Goal: Information Seeking & Learning: Learn about a topic

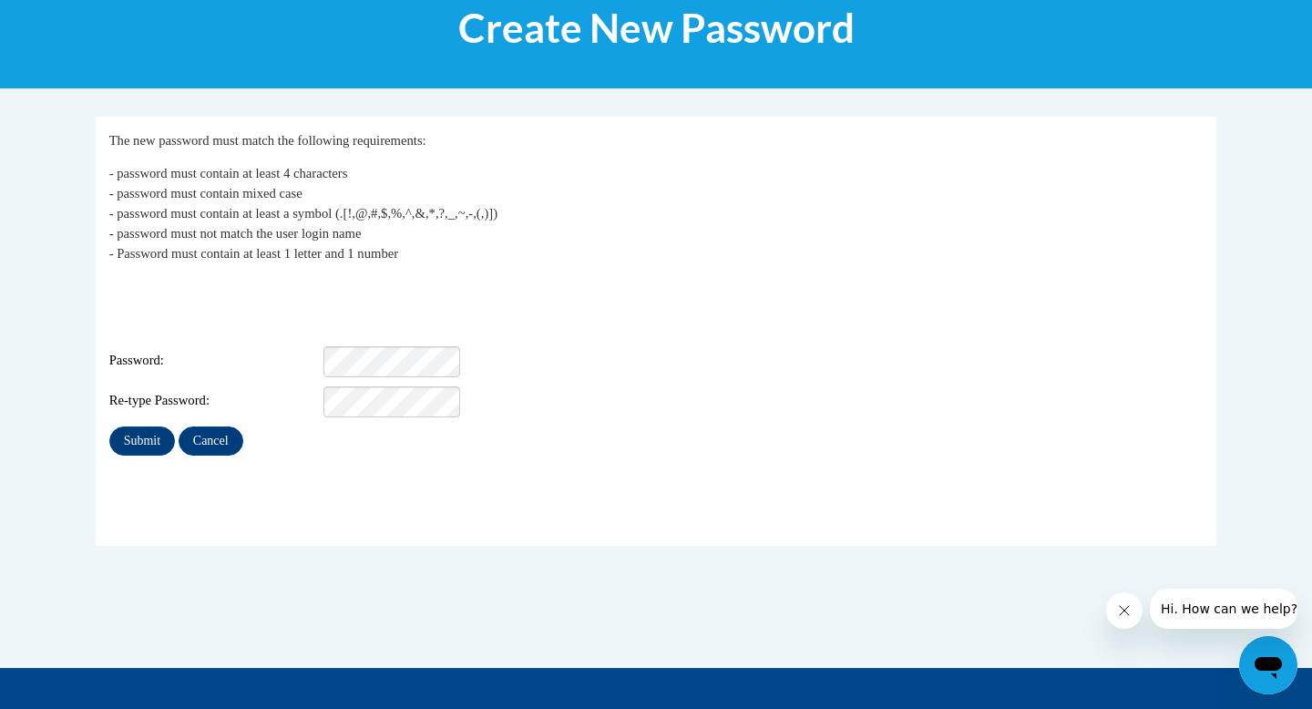
scroll to position [260, 0]
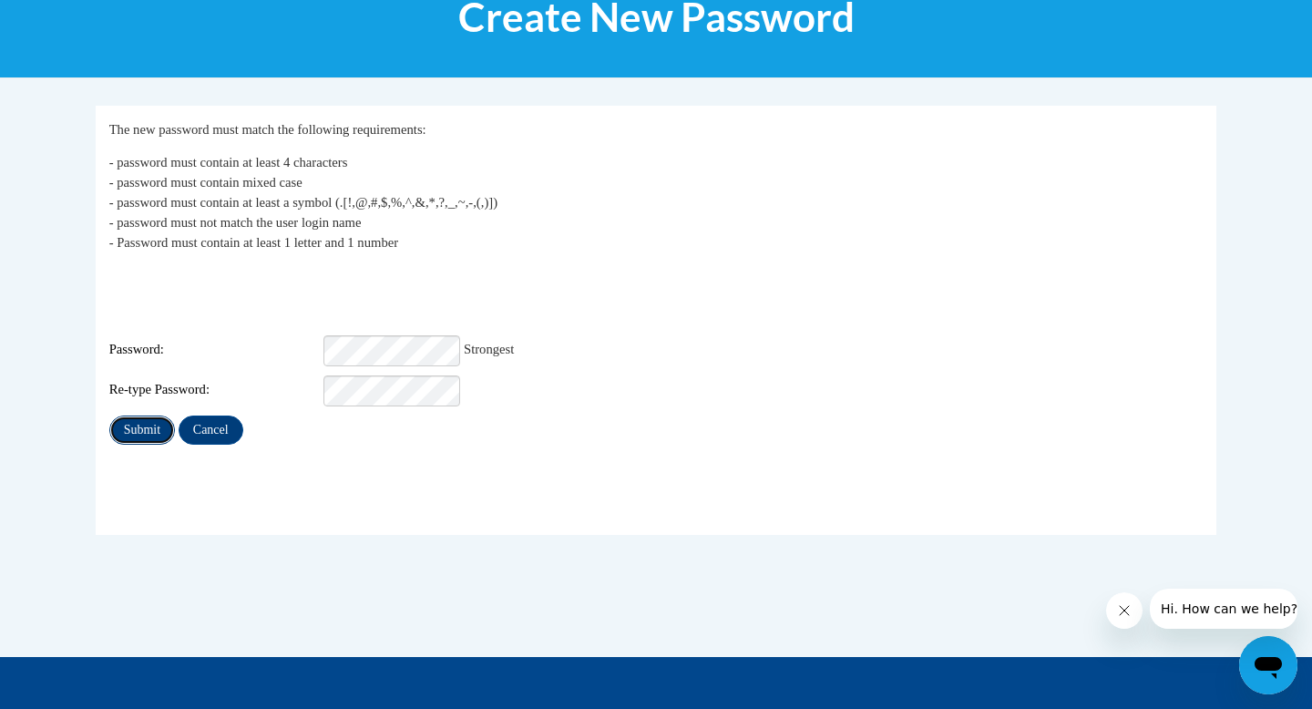
click at [120, 416] on input "Submit" at bounding box center [142, 430] width 66 height 29
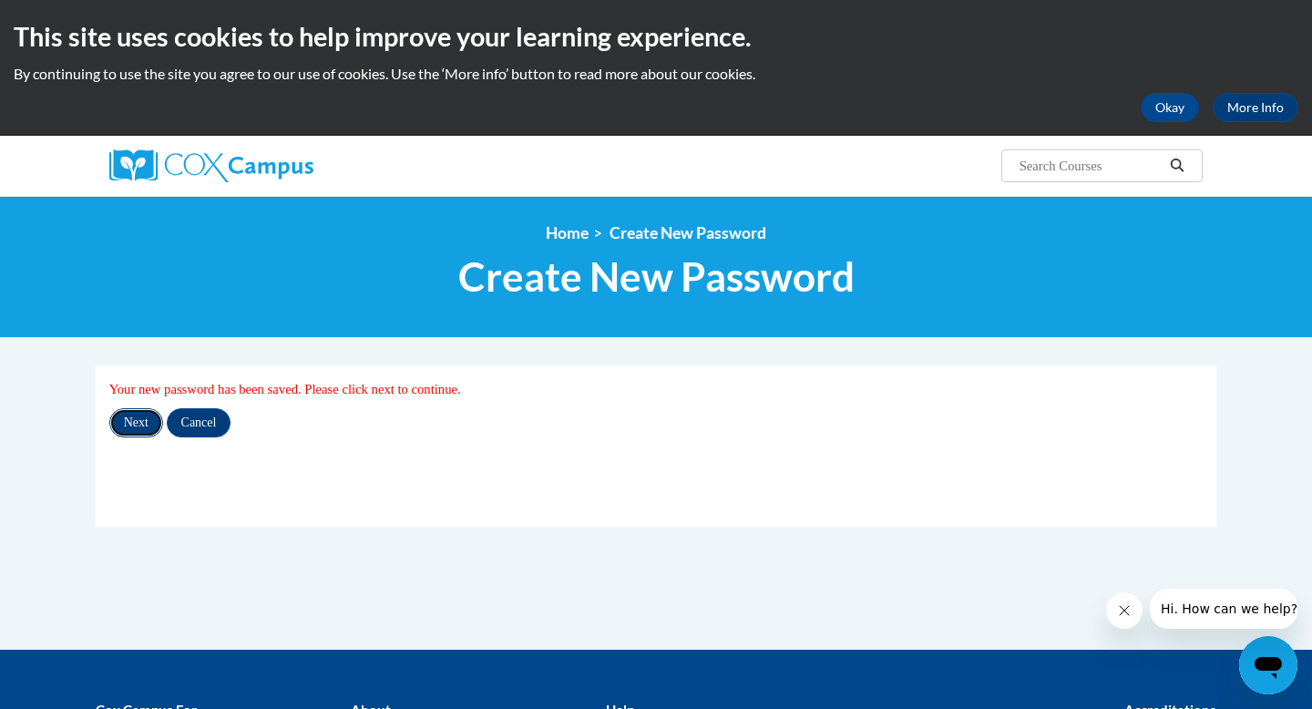
click at [128, 424] on input "Next" at bounding box center [136, 422] width 54 height 29
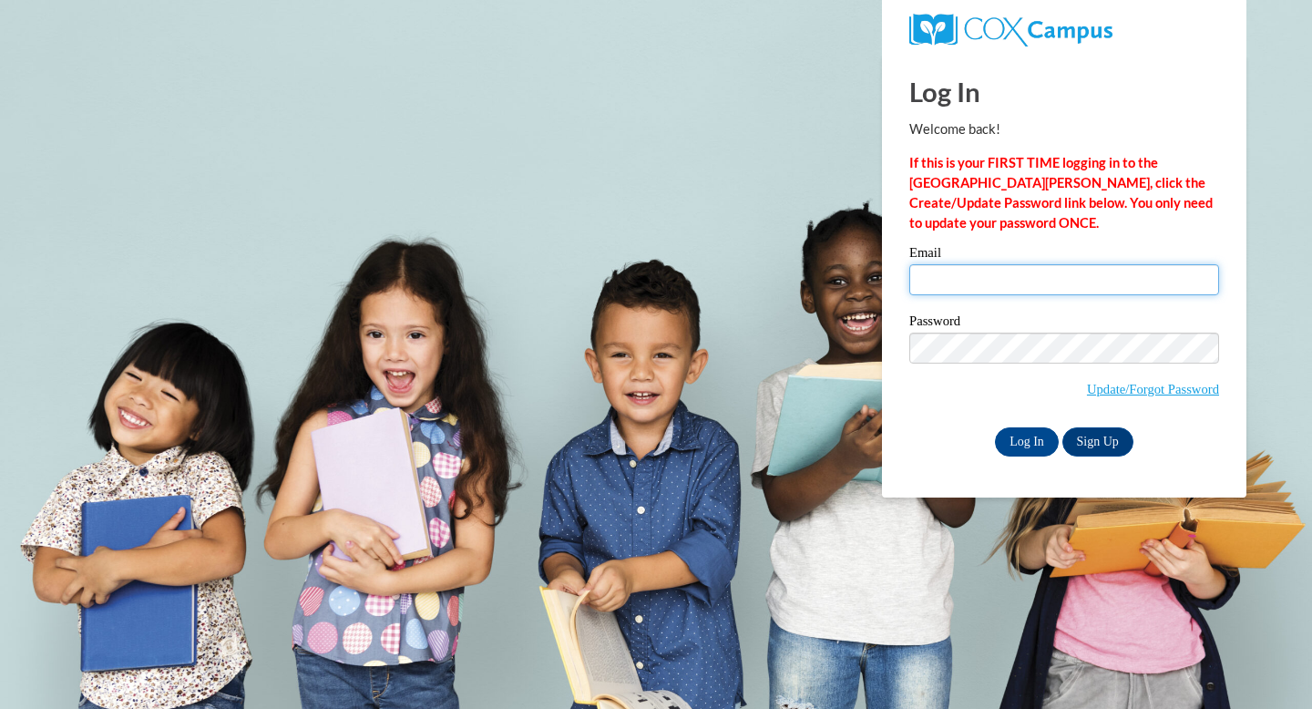
click at [1007, 275] on input "Email" at bounding box center [1065, 279] width 310 height 31
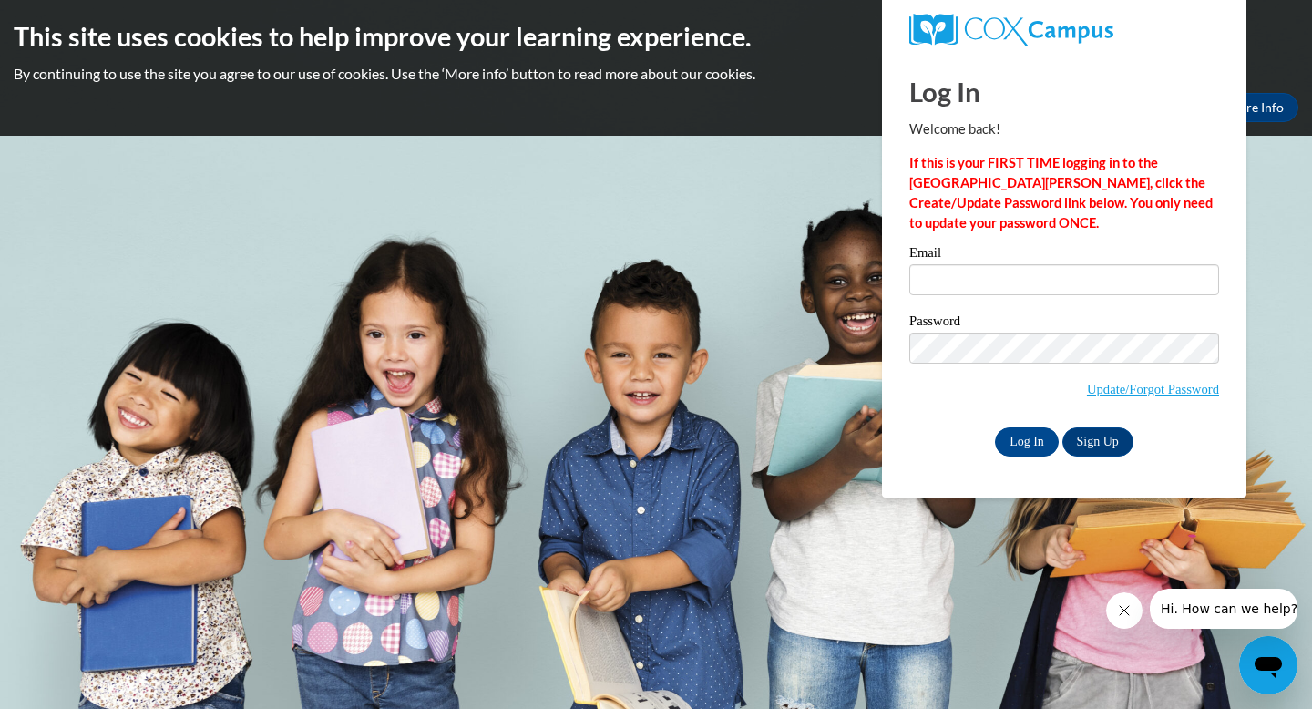
click at [1015, 284] on input "Email" at bounding box center [1065, 279] width 310 height 31
click at [976, 267] on input "Email" at bounding box center [1065, 279] width 310 height 31
type input "charity.carmichael@franklin.k12.ga.us"
click at [1036, 447] on input "Log In" at bounding box center [1027, 441] width 64 height 29
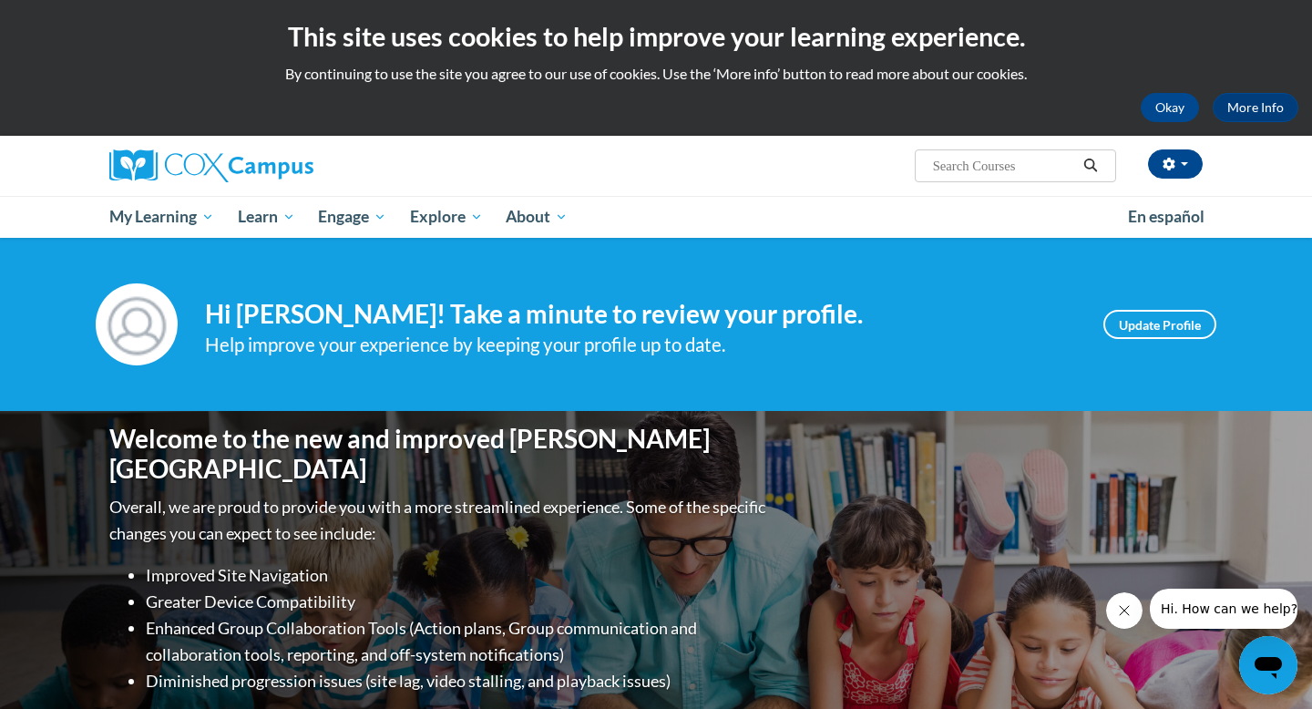
click at [977, 160] on input "Search..." at bounding box center [1004, 166] width 146 height 22
type input "[MEDICAL_DATA]"
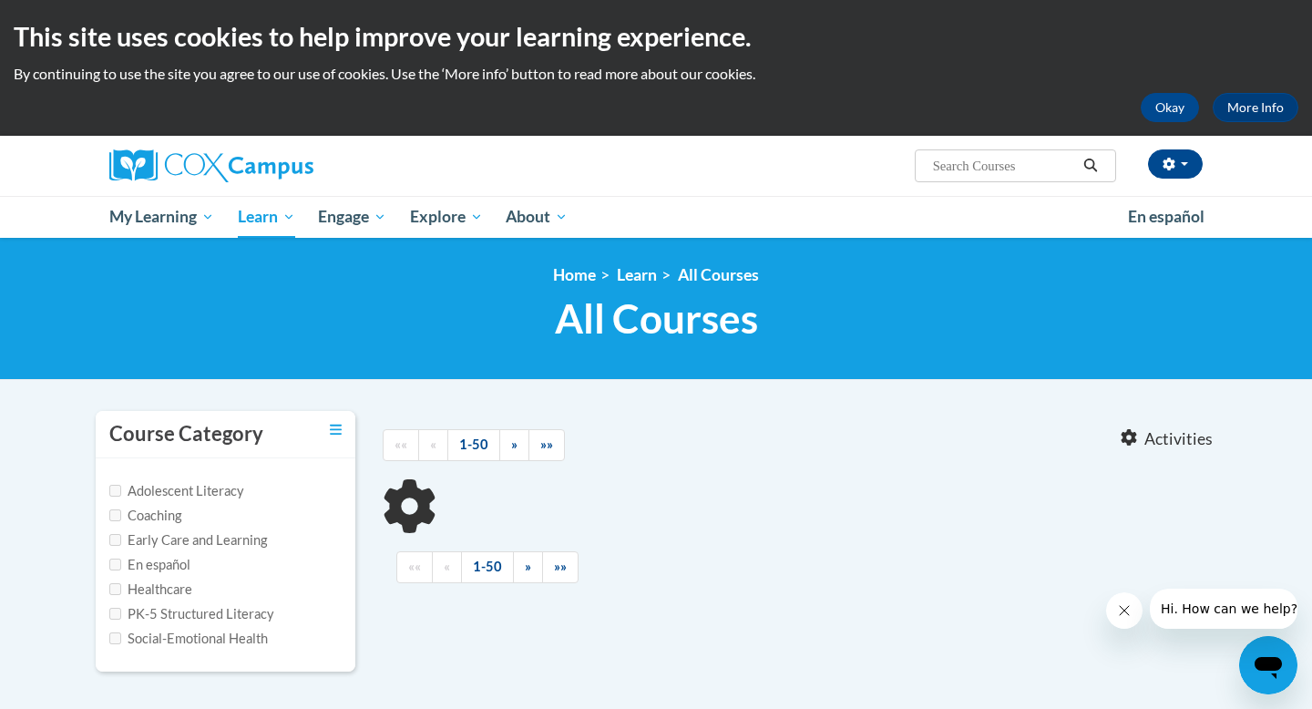
type input "[MEDICAL_DATA]"
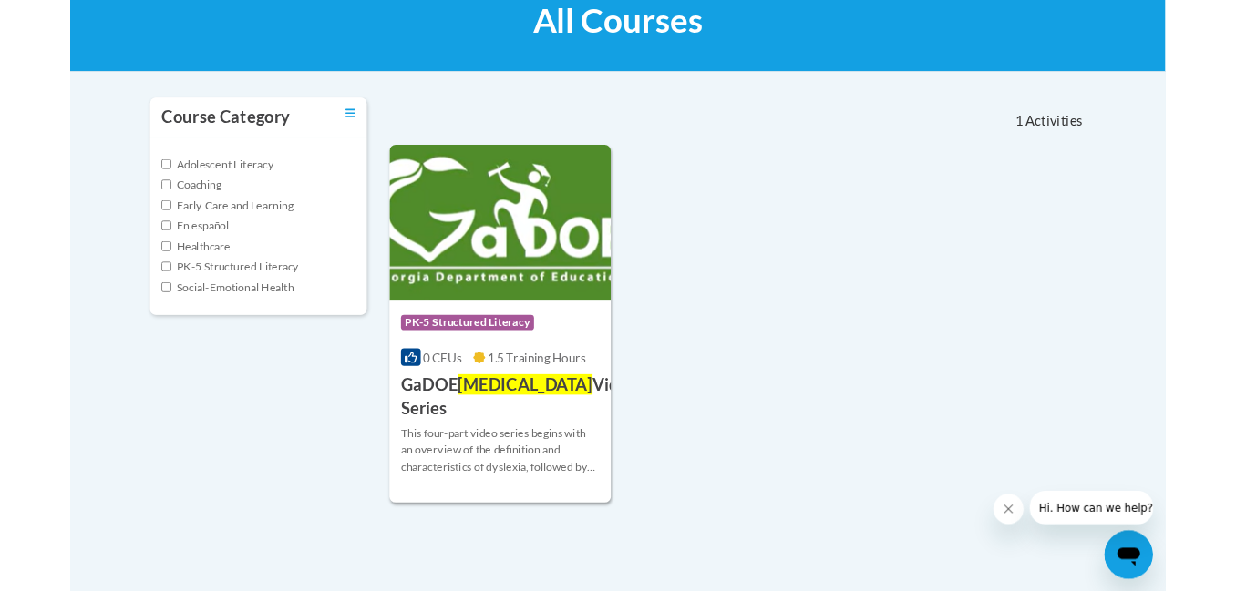
scroll to position [284, 0]
